Goal: Information Seeking & Learning: Learn about a topic

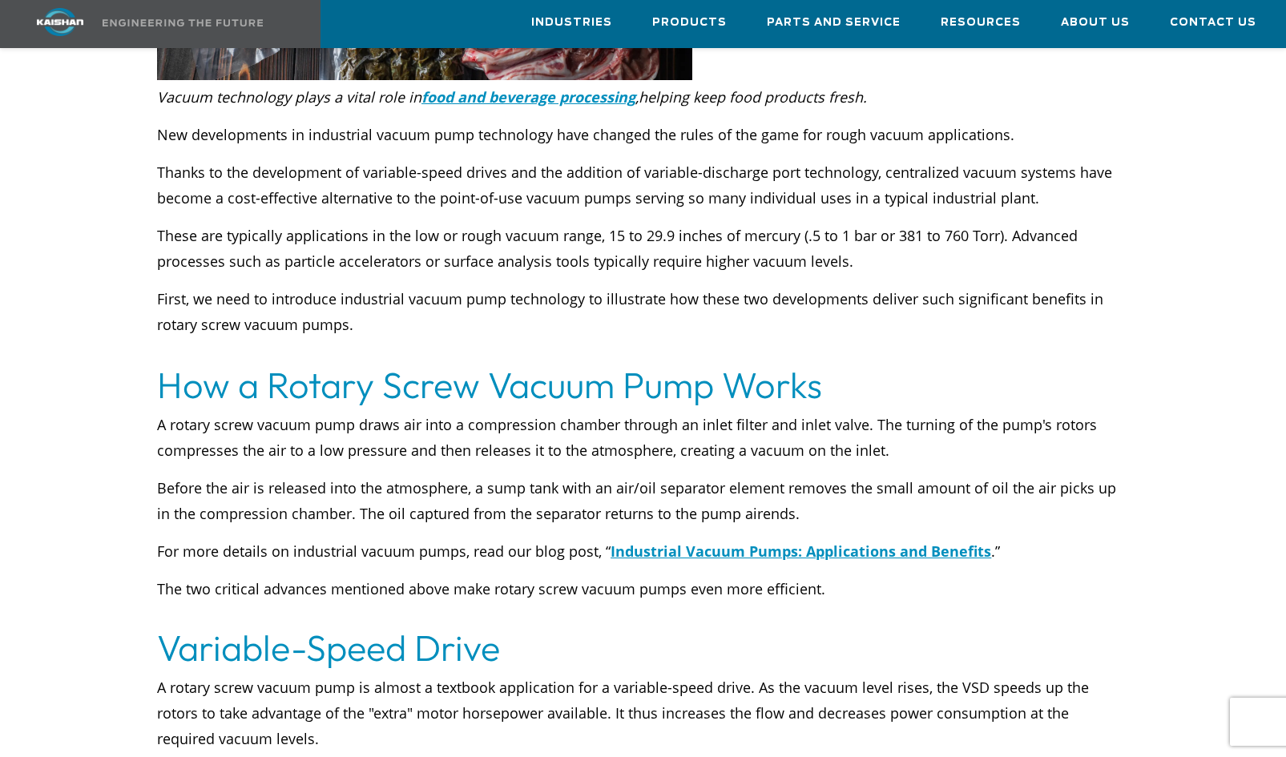
scroll to position [671, 0]
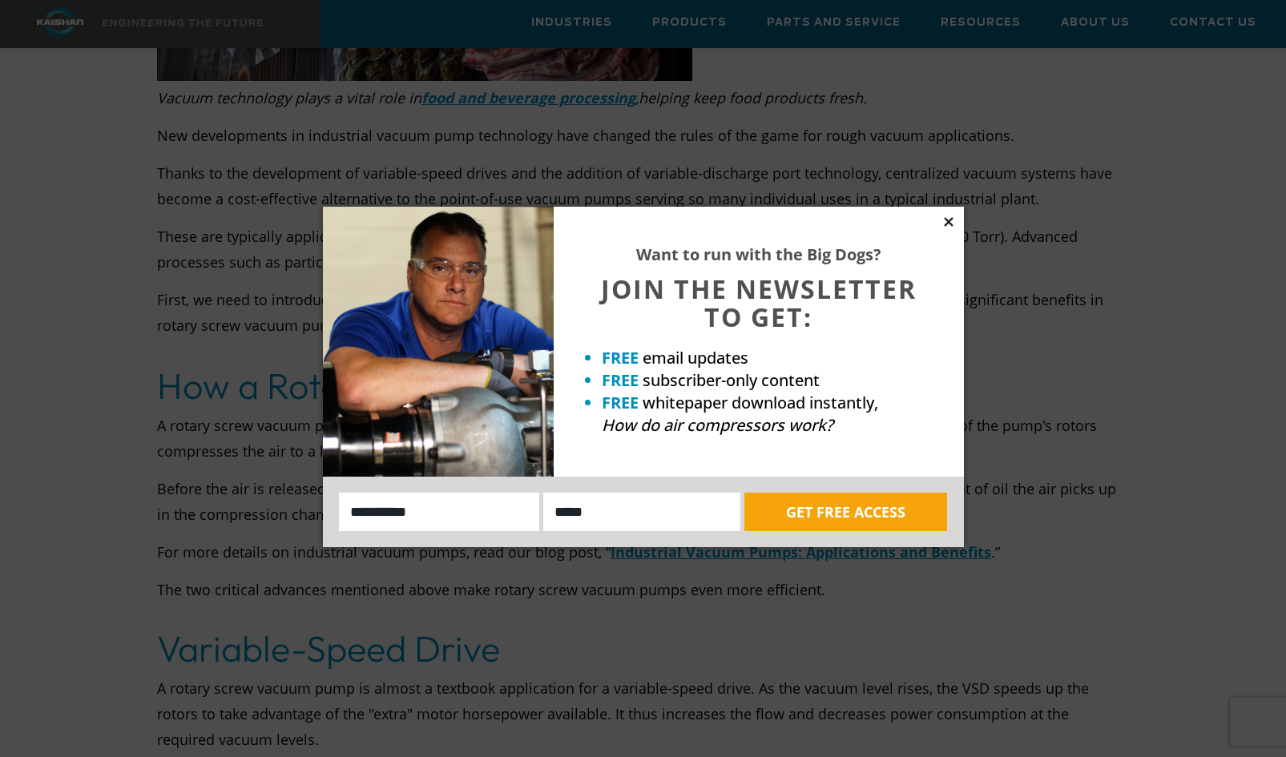
click at [947, 223] on icon at bounding box center [948, 221] width 9 height 9
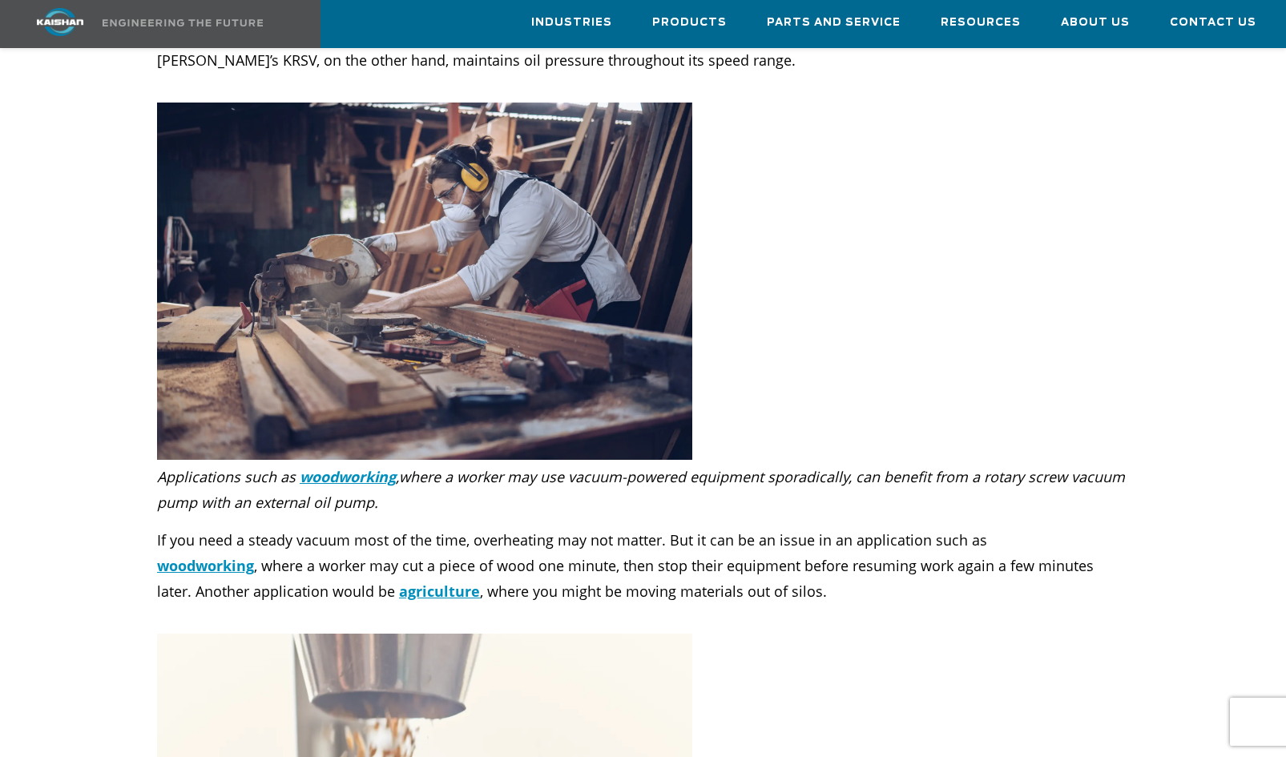
scroll to position [4040, 0]
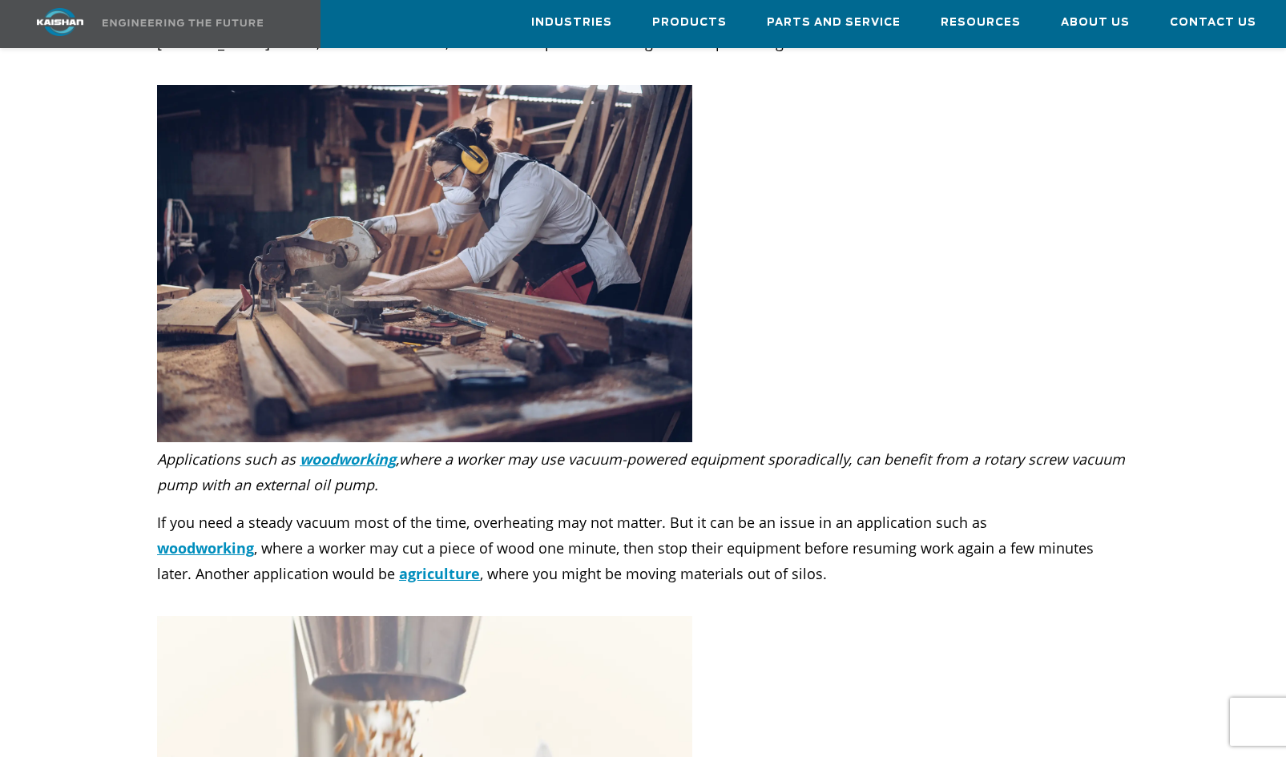
click at [907, 450] on em "where a worker may use vacuum-powered equipment sporadically, can benefit from …" at bounding box center [641, 472] width 968 height 45
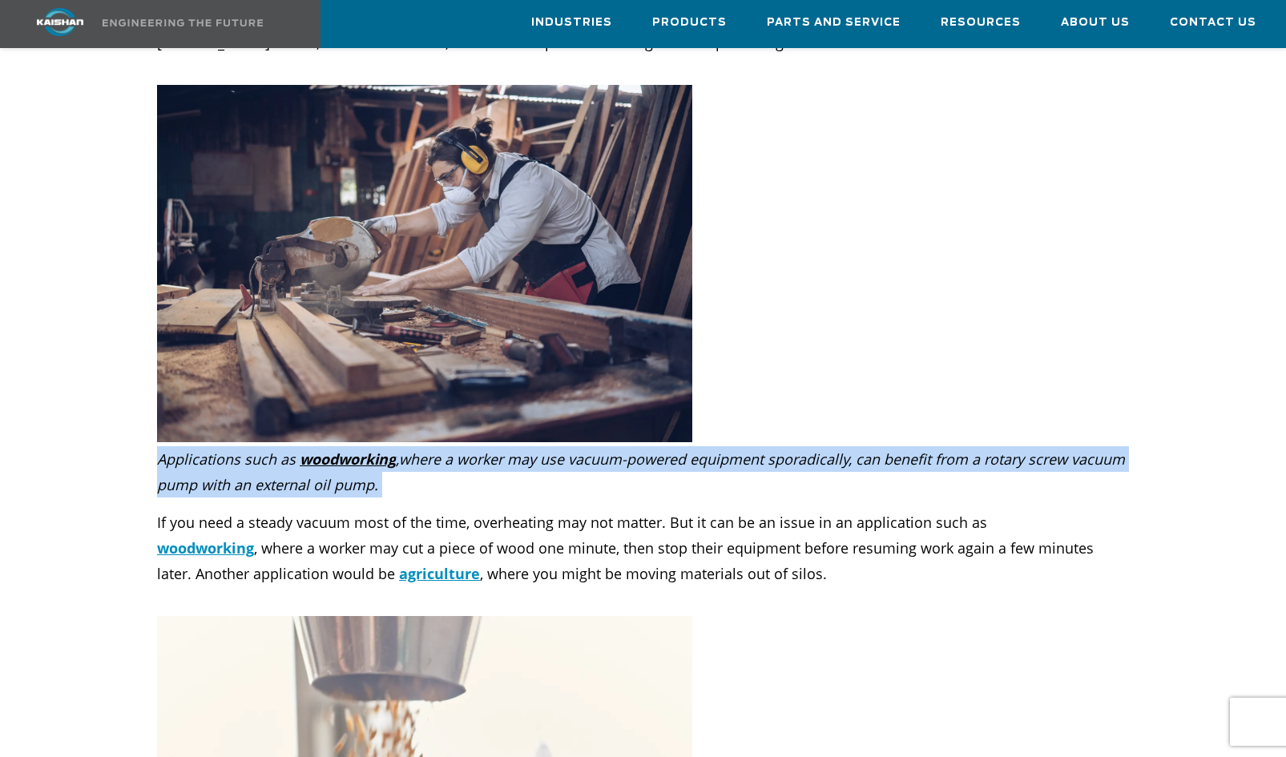
click at [907, 450] on em "where a worker may use vacuum-powered equipment sporadically, can benefit from …" at bounding box center [641, 472] width 968 height 45
click at [906, 450] on em "where a worker may use vacuum-powered equipment sporadically, can benefit from …" at bounding box center [641, 472] width 968 height 45
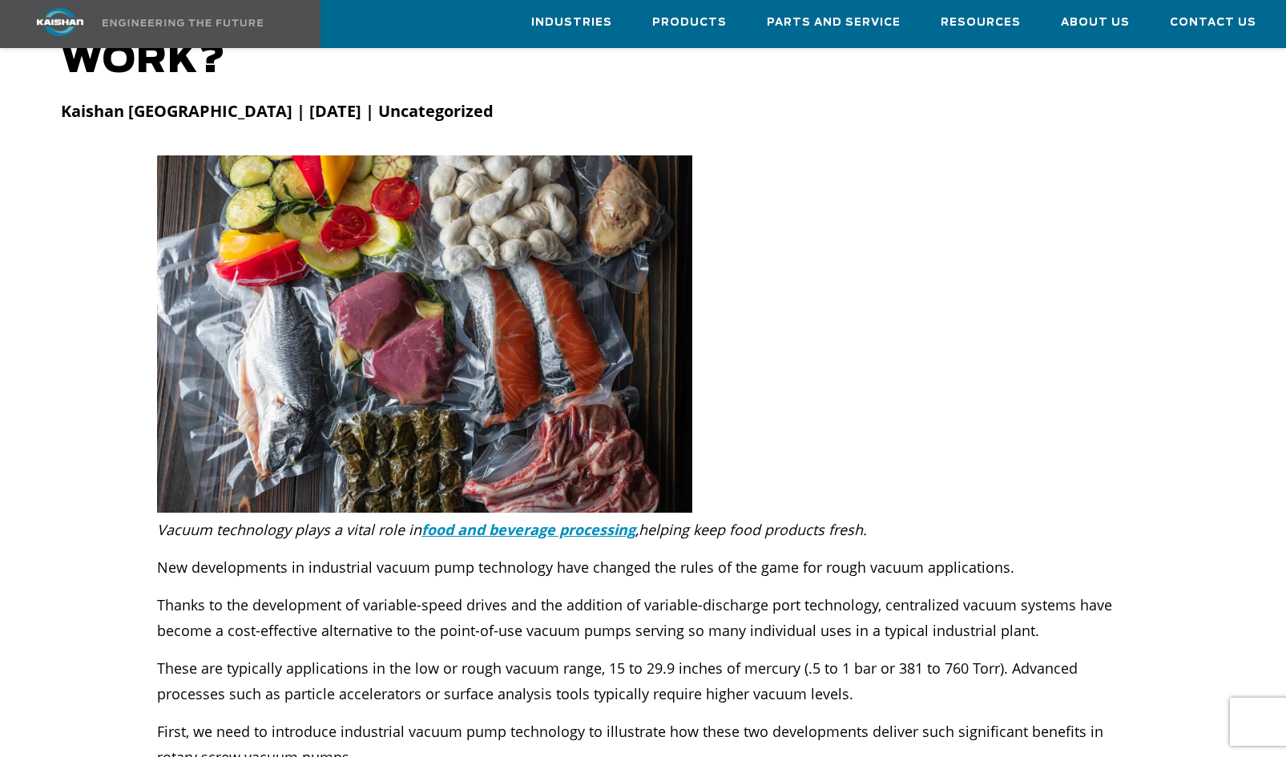
scroll to position [0, 0]
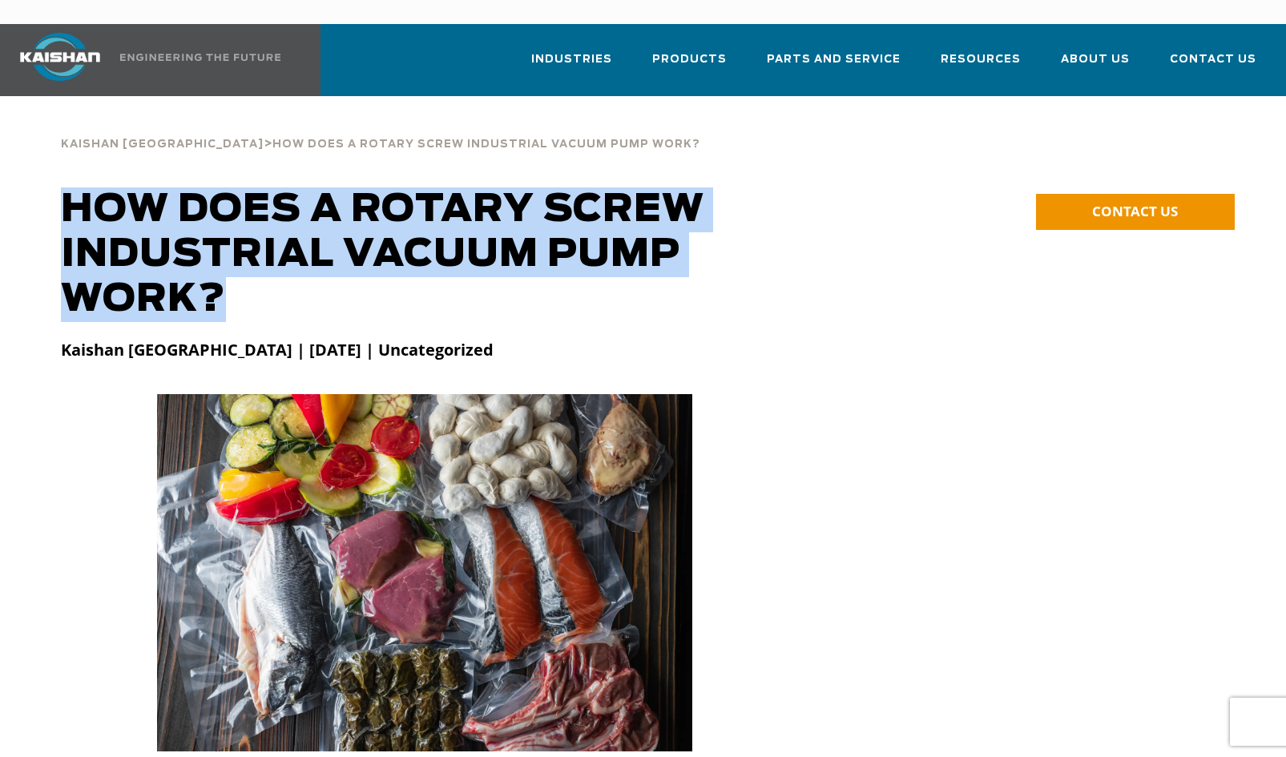
drag, startPoint x: 204, startPoint y: 272, endPoint x: 65, endPoint y: 192, distance: 160.2
click at [65, 192] on h1 "How Does a Rotary Screw Industrial Vacuum Pump Work?" at bounding box center [406, 255] width 691 height 135
copy h1 "How Does a Rotary Screw Industrial Vacuum Pump Work?"
click at [277, 268] on h1 "How Does a Rotary Screw Industrial Vacuum Pump Work?" at bounding box center [406, 255] width 691 height 135
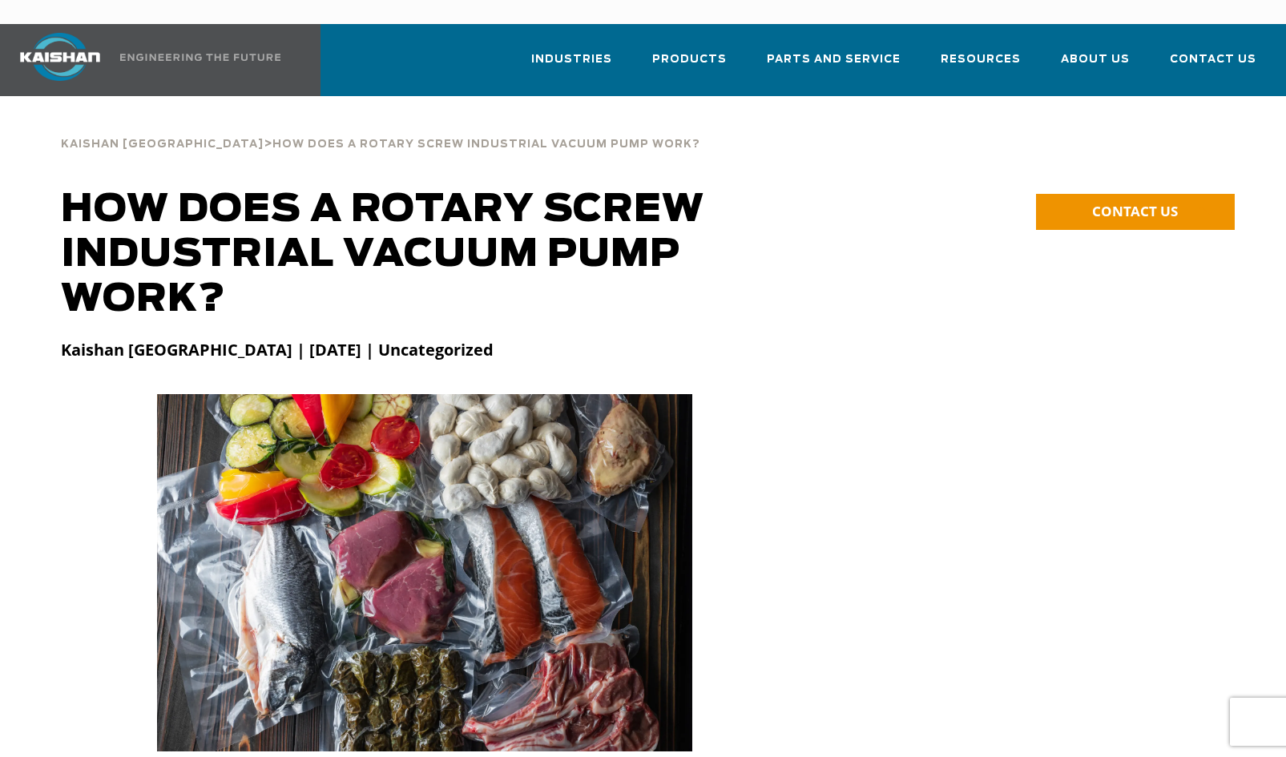
click at [574, 188] on h1 "How Does a Rotary Screw Industrial Vacuum Pump Work?" at bounding box center [406, 255] width 691 height 135
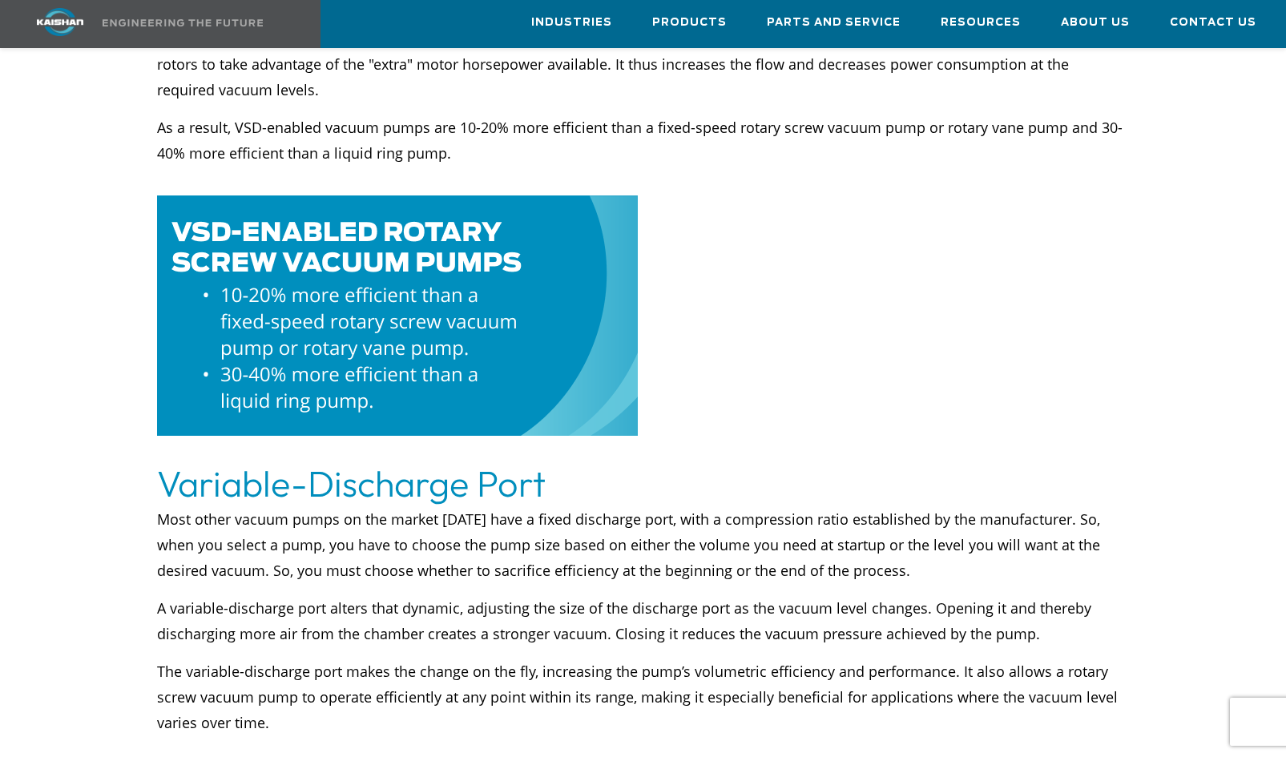
scroll to position [1328, 0]
